Goal: Information Seeking & Learning: Learn about a topic

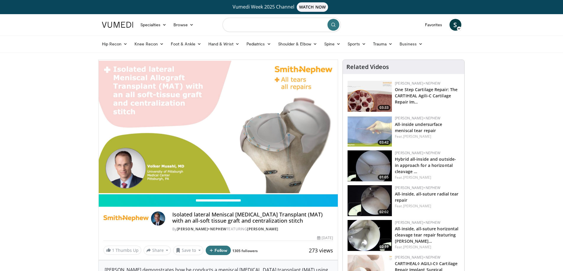
click at [255, 23] on input "Search topics, interventions" at bounding box center [281, 25] width 118 height 14
type input "**********"
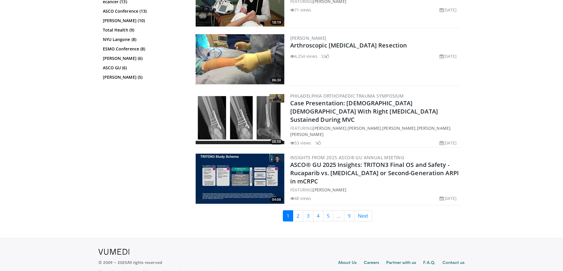
scroll to position [1446, 0]
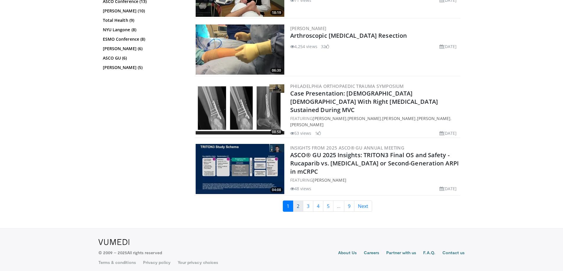
click at [299, 203] on link "2" at bounding box center [298, 206] width 10 height 11
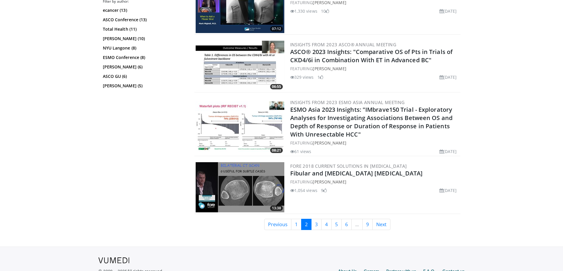
scroll to position [1458, 0]
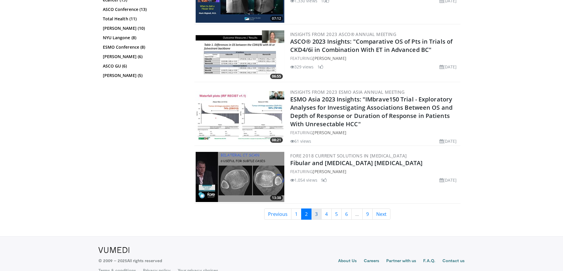
click at [317, 209] on link "3" at bounding box center [316, 214] width 10 height 11
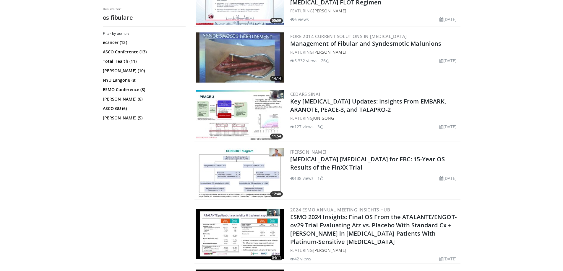
scroll to position [1418, 0]
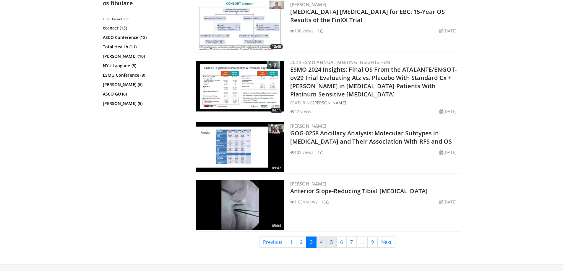
drag, startPoint x: 321, startPoint y: 240, endPoint x: 326, endPoint y: 239, distance: 5.0
click at [321, 240] on link "4" at bounding box center [321, 242] width 10 height 11
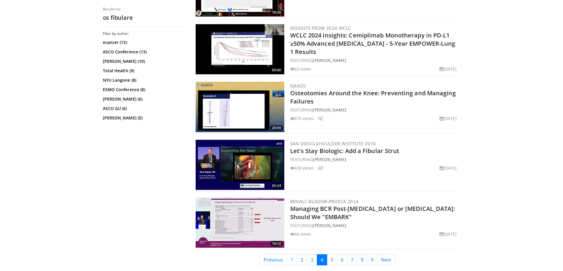
scroll to position [1446, 0]
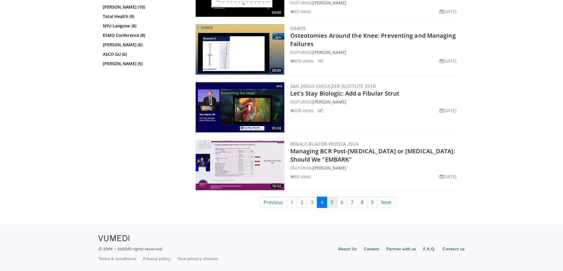
click at [334, 203] on link "5" at bounding box center [332, 202] width 10 height 11
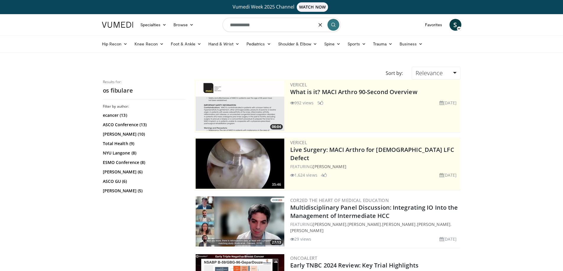
click at [269, 24] on input "**********" at bounding box center [281, 25] width 118 height 14
type input "**********"
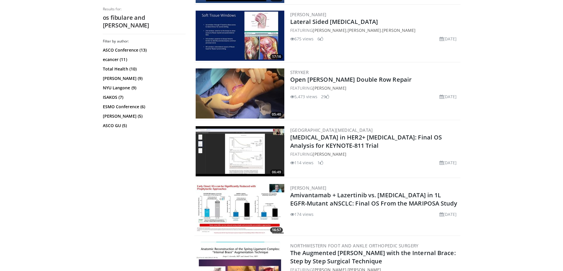
scroll to position [295, 0]
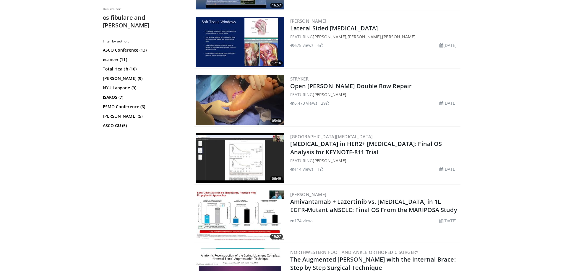
click at [255, 105] on img at bounding box center [240, 100] width 89 height 50
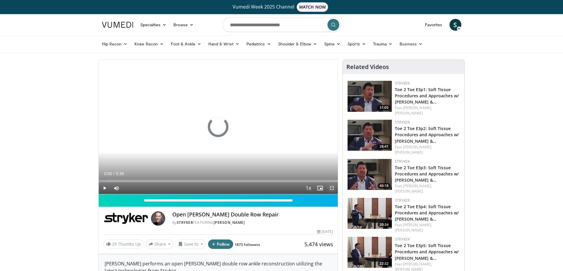
click at [331, 188] on span "Video Player" at bounding box center [332, 189] width 12 height 12
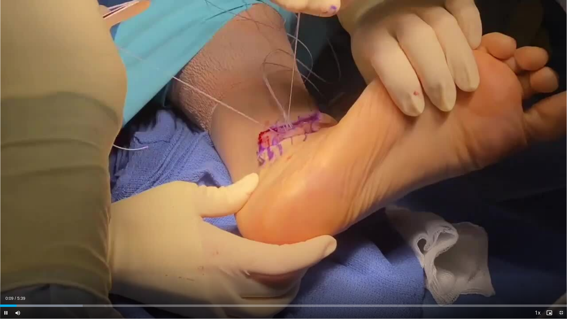
click at [561, 271] on span "Video Player" at bounding box center [561, 313] width 12 height 12
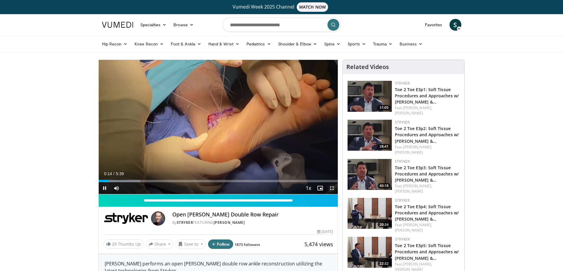
click at [331, 188] on span "Video Player" at bounding box center [332, 189] width 12 height 12
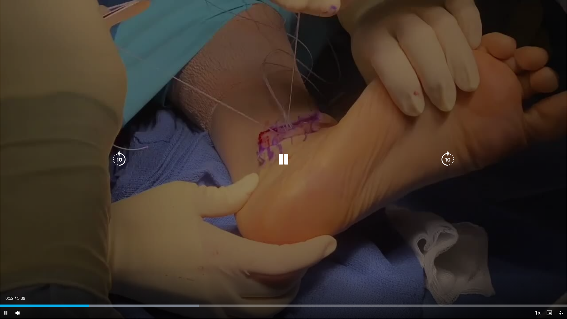
click at [284, 157] on icon "Video Player" at bounding box center [283, 159] width 17 height 17
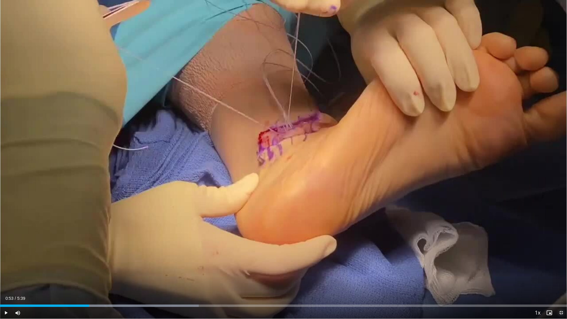
click at [562, 271] on span "Video Player" at bounding box center [561, 313] width 12 height 12
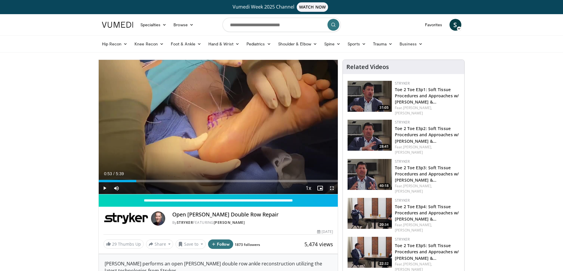
click at [333, 188] on span "Video Player" at bounding box center [332, 189] width 12 height 12
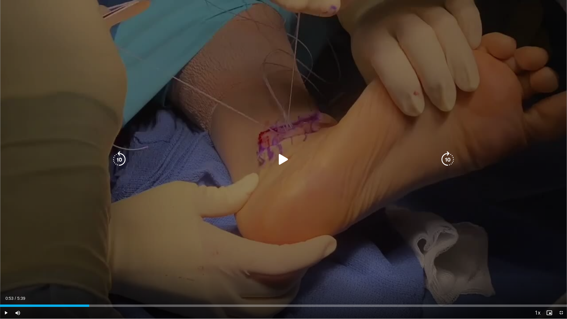
click at [284, 159] on icon "Video Player" at bounding box center [283, 159] width 17 height 17
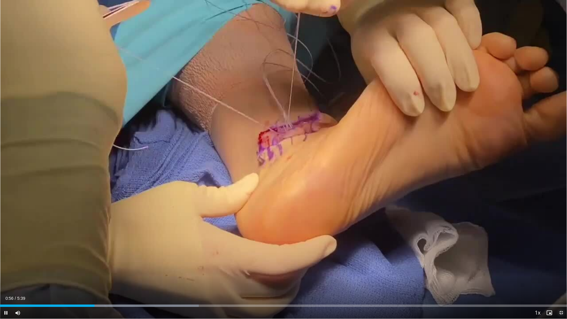
click at [562, 271] on span "Video Player" at bounding box center [561, 313] width 12 height 12
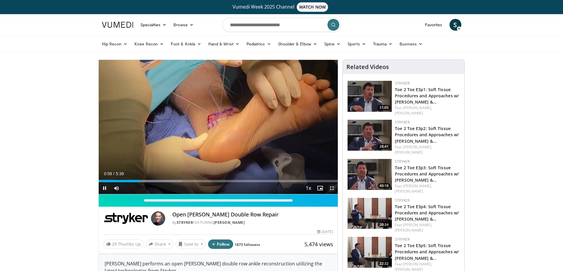
click at [332, 188] on span "Video Player" at bounding box center [332, 189] width 12 height 12
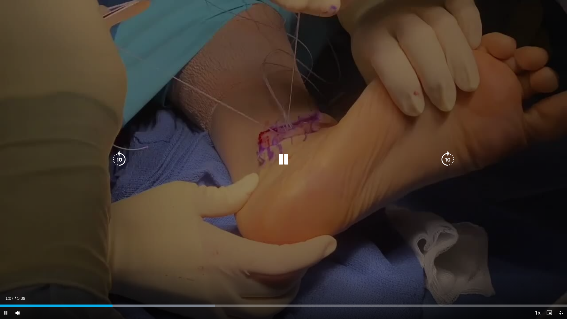
click at [283, 158] on icon "Video Player" at bounding box center [283, 159] width 17 height 17
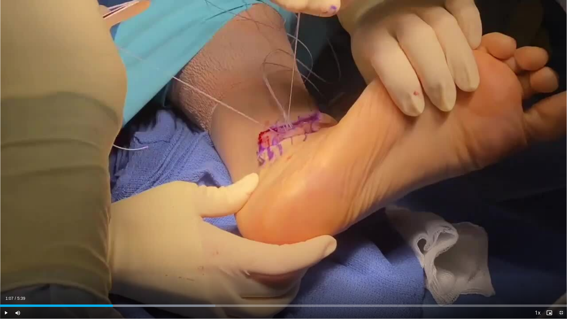
click at [562, 271] on span "Video Player" at bounding box center [561, 313] width 12 height 12
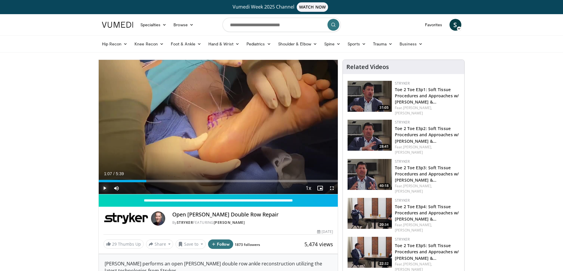
click at [106, 188] on span "Video Player" at bounding box center [105, 189] width 12 height 12
click at [331, 188] on span "Video Player" at bounding box center [332, 189] width 12 height 12
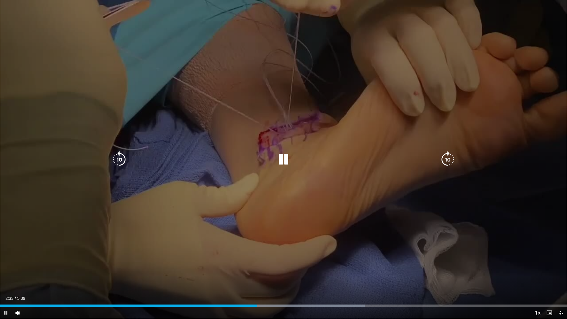
click at [283, 159] on icon "Video Player" at bounding box center [283, 159] width 17 height 17
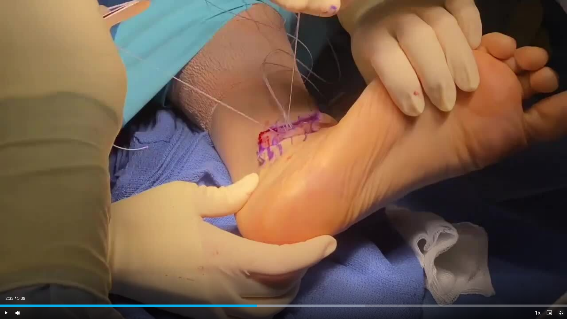
click at [560, 271] on span "Video Player" at bounding box center [561, 313] width 12 height 12
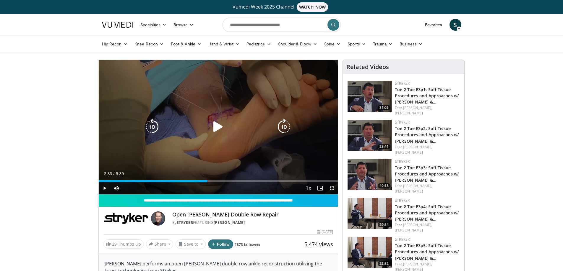
drag, startPoint x: 214, startPoint y: 126, endPoint x: 232, endPoint y: 146, distance: 26.6
click at [215, 126] on icon "Video Player" at bounding box center [218, 127] width 17 height 17
drag, startPoint x: 331, startPoint y: 187, endPoint x: 334, endPoint y: 223, distance: 36.1
click at [331, 187] on span "Video Player" at bounding box center [332, 189] width 12 height 12
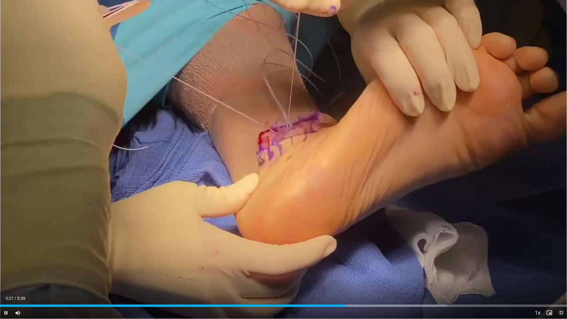
click at [561, 271] on span "Video Player" at bounding box center [561, 313] width 12 height 12
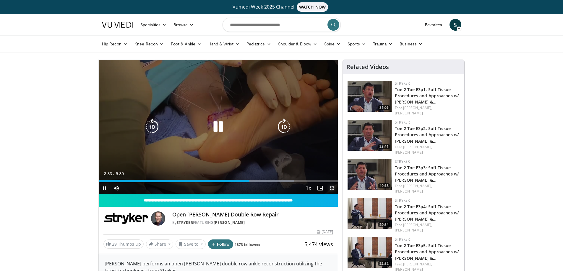
drag, startPoint x: 332, startPoint y: 187, endPoint x: 332, endPoint y: 223, distance: 35.7
click at [332, 187] on span "Video Player" at bounding box center [332, 189] width 12 height 12
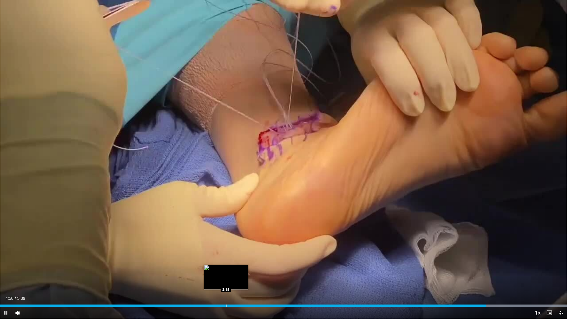
click at [226, 271] on div "Progress Bar" at bounding box center [226, 306] width 1 height 2
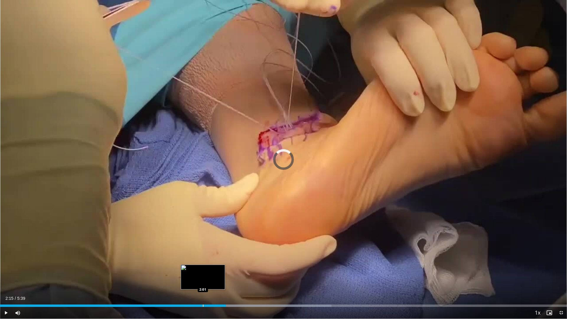
click at [203, 271] on div "Loaded : 58.46% 2:15 2:01" at bounding box center [283, 304] width 567 height 6
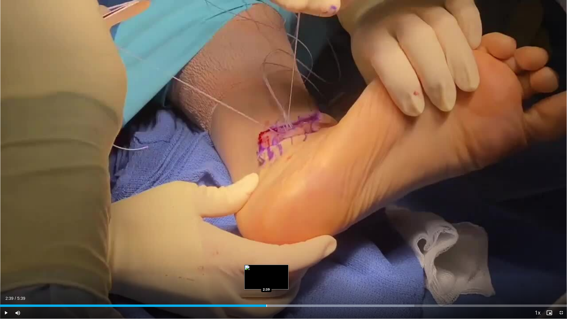
click at [266, 271] on div "Progress Bar" at bounding box center [266, 306] width 1 height 2
click at [262, 271] on div "Progress Bar" at bounding box center [262, 306] width 1 height 2
click at [249, 271] on div "Progress Bar" at bounding box center [249, 306] width 1 height 2
click at [298, 271] on div "Progress Bar" at bounding box center [298, 306] width 1 height 2
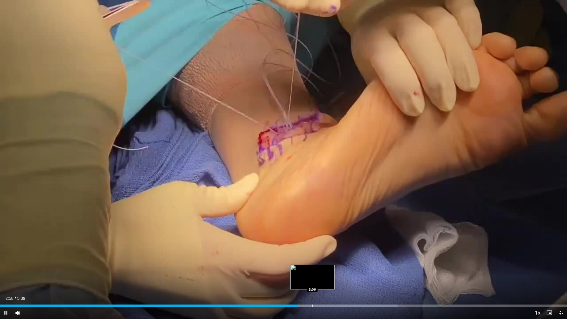
click at [313, 271] on div "Progress Bar" at bounding box center [313, 306] width 1 height 2
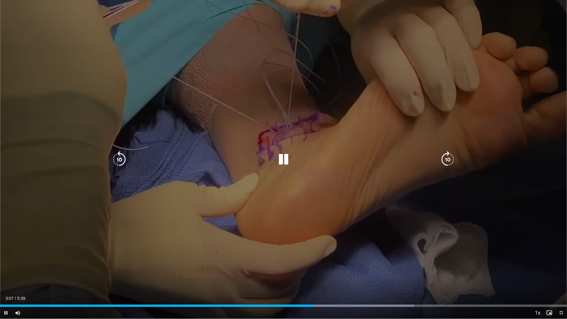
click at [337, 271] on video-js "**********" at bounding box center [283, 159] width 567 height 319
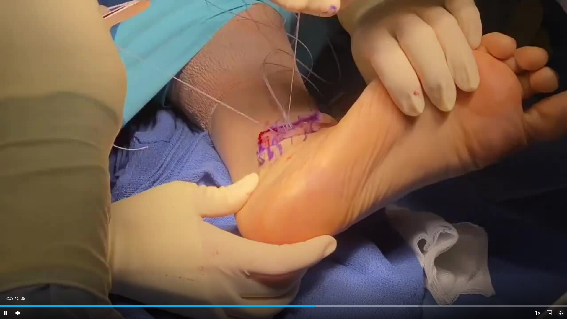
click at [561, 271] on span "Video Player" at bounding box center [561, 313] width 12 height 12
